Goal: Transaction & Acquisition: Purchase product/service

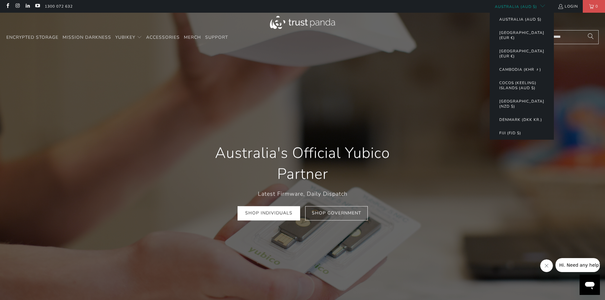
click at [542, 5] on span "button" at bounding box center [542, 6] width 5 height 5
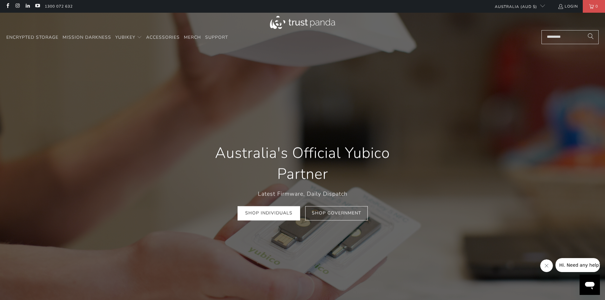
click at [557, 42] on input "Search..." at bounding box center [570, 37] width 57 height 14
type input "*******"
click at [583, 30] on button "Search" at bounding box center [591, 37] width 16 height 14
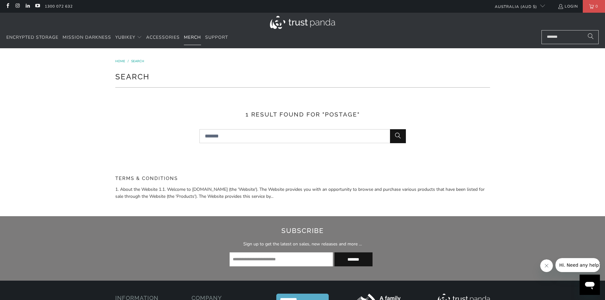
click at [192, 37] on span "Merch" at bounding box center [192, 37] width 17 height 6
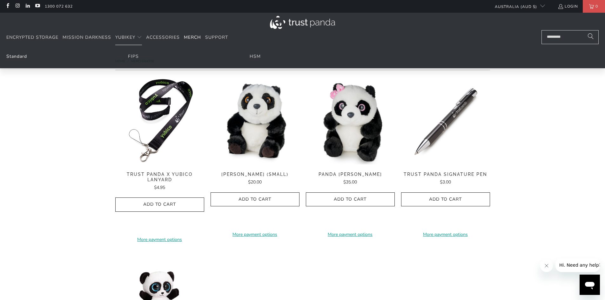
click at [20, 56] on link "Standard" at bounding box center [16, 56] width 21 height 6
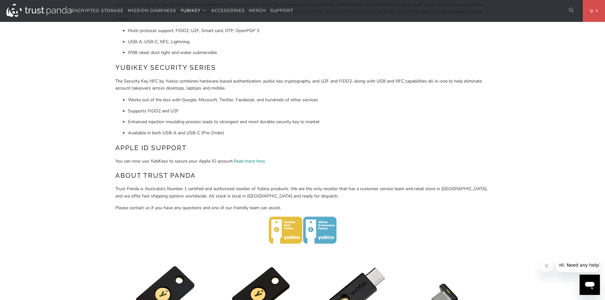
scroll to position [95, 0]
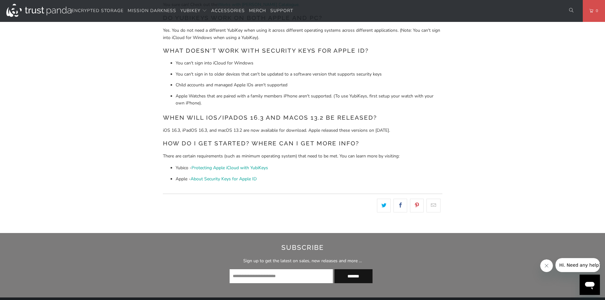
scroll to position [763, 0]
